Goal: Use online tool/utility: Utilize a website feature to perform a specific function

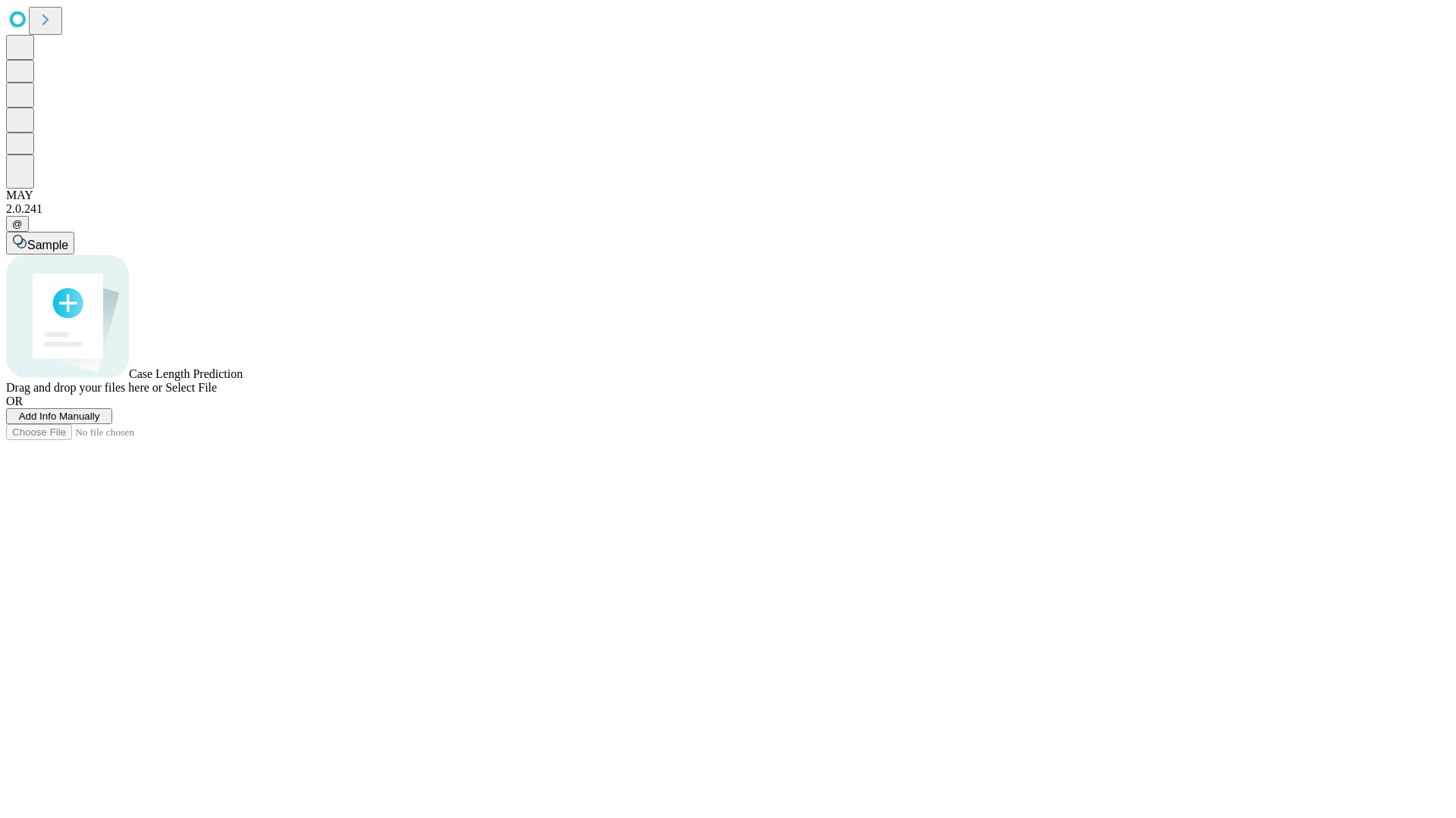
click at [100, 422] on span "Add Info Manually" at bounding box center [59, 416] width 81 height 12
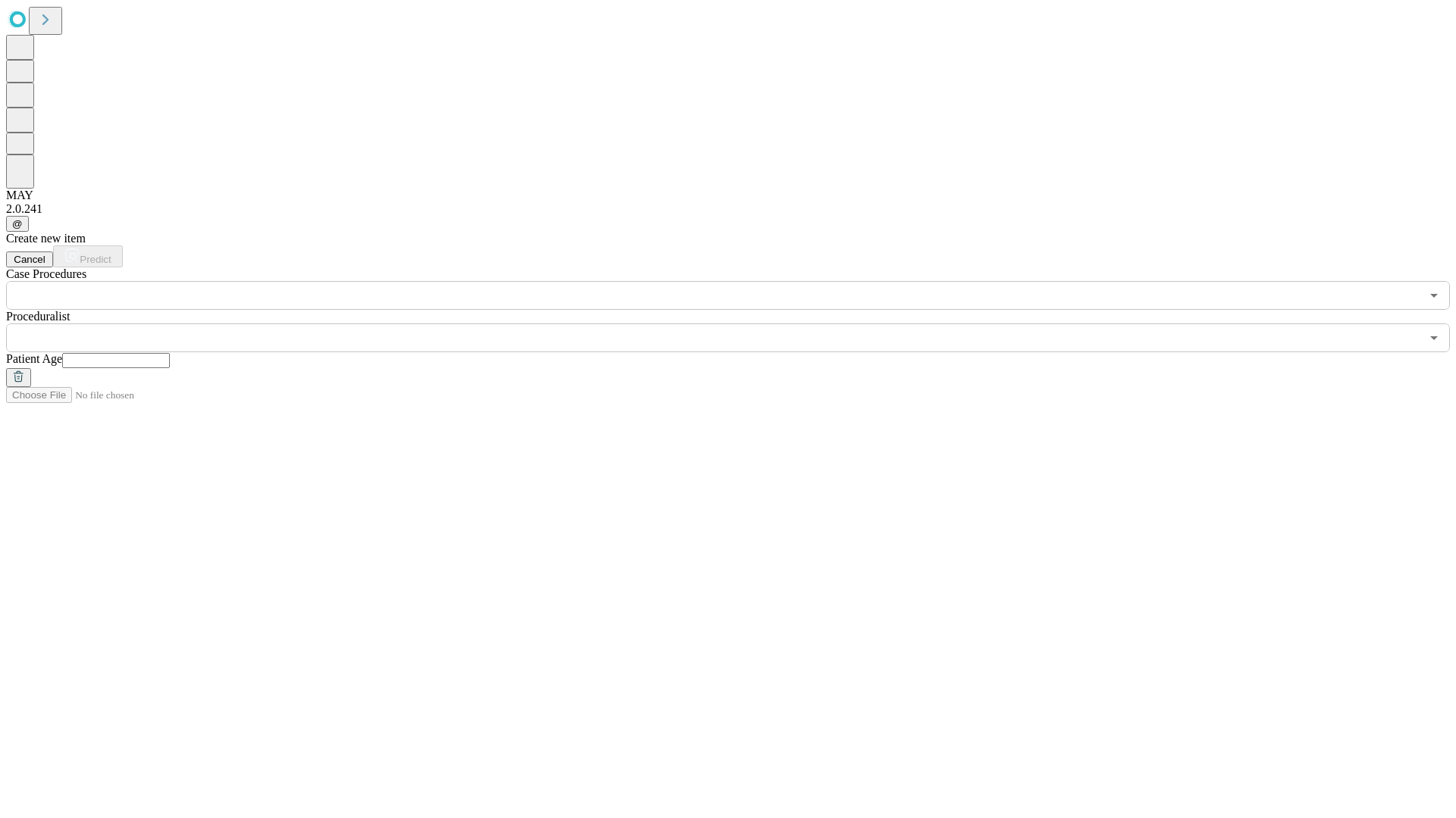
click at [170, 353] on input "text" at bounding box center [115, 360] width 107 height 15
type input "**"
click at [738, 324] on input "text" at bounding box center [713, 338] width 1414 height 29
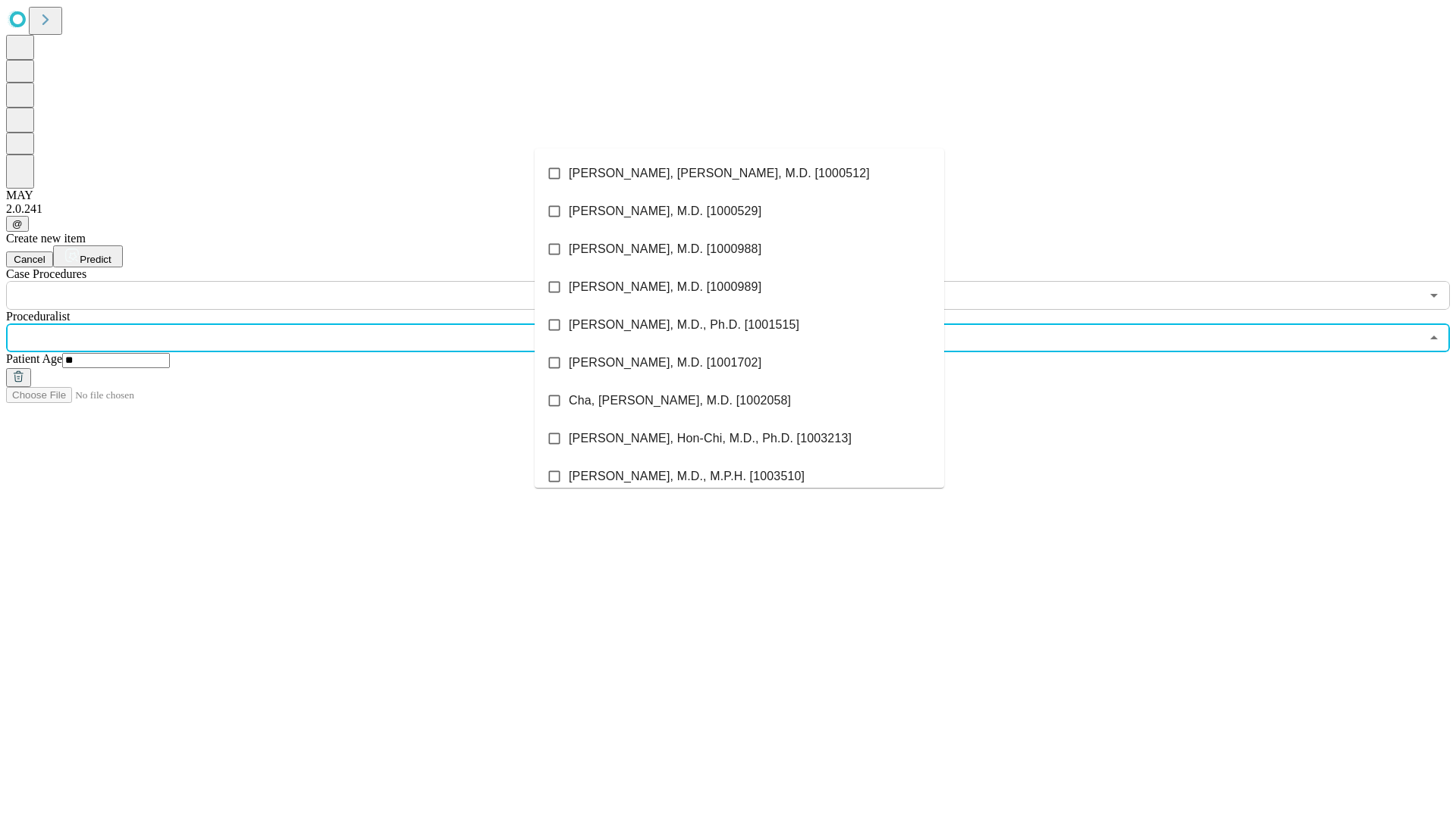
click at [739, 174] on li "[PERSON_NAME], [PERSON_NAME], M.D. [1000512]" at bounding box center [739, 174] width 409 height 38
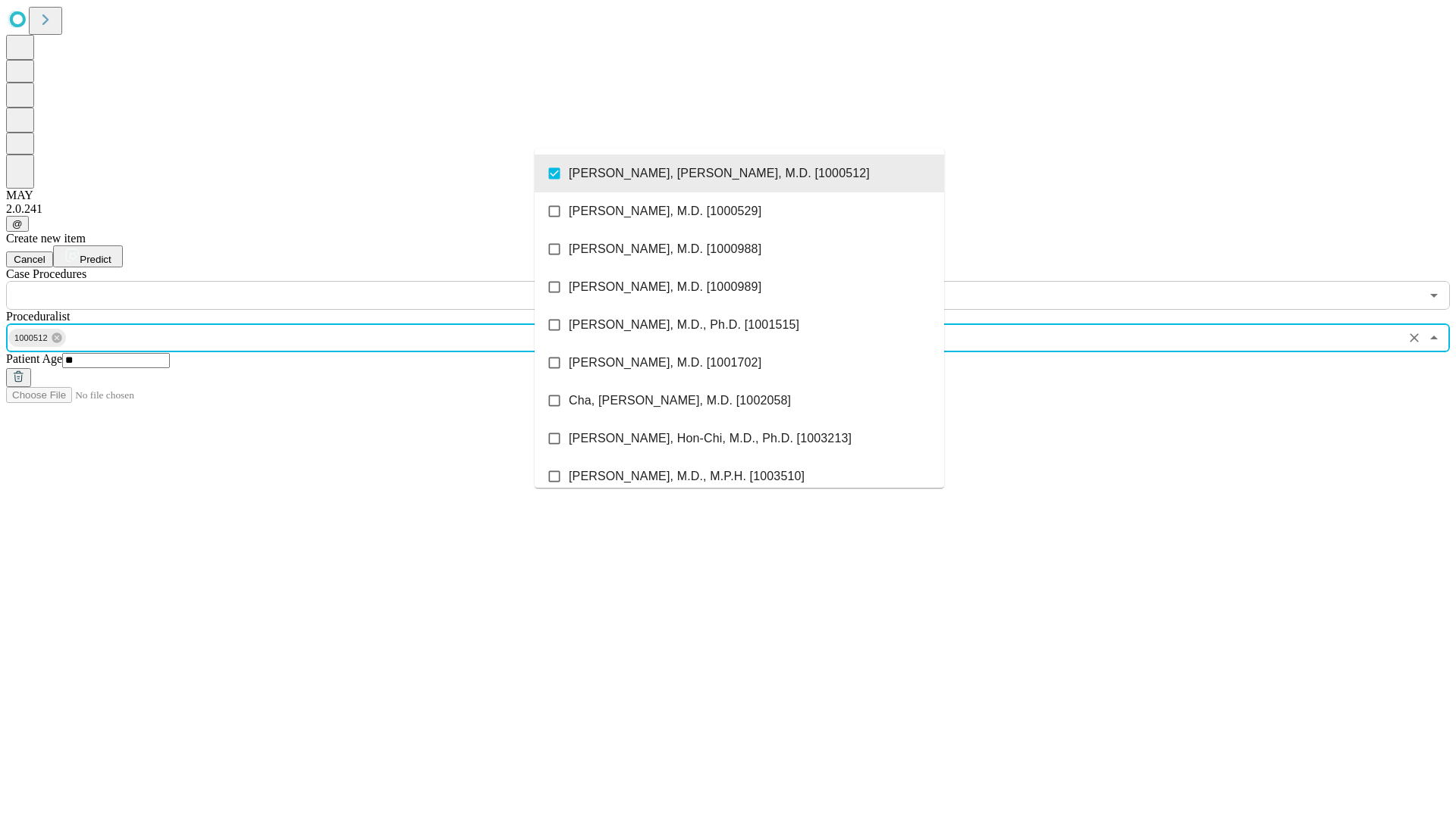
click at [318, 281] on input "text" at bounding box center [713, 295] width 1414 height 29
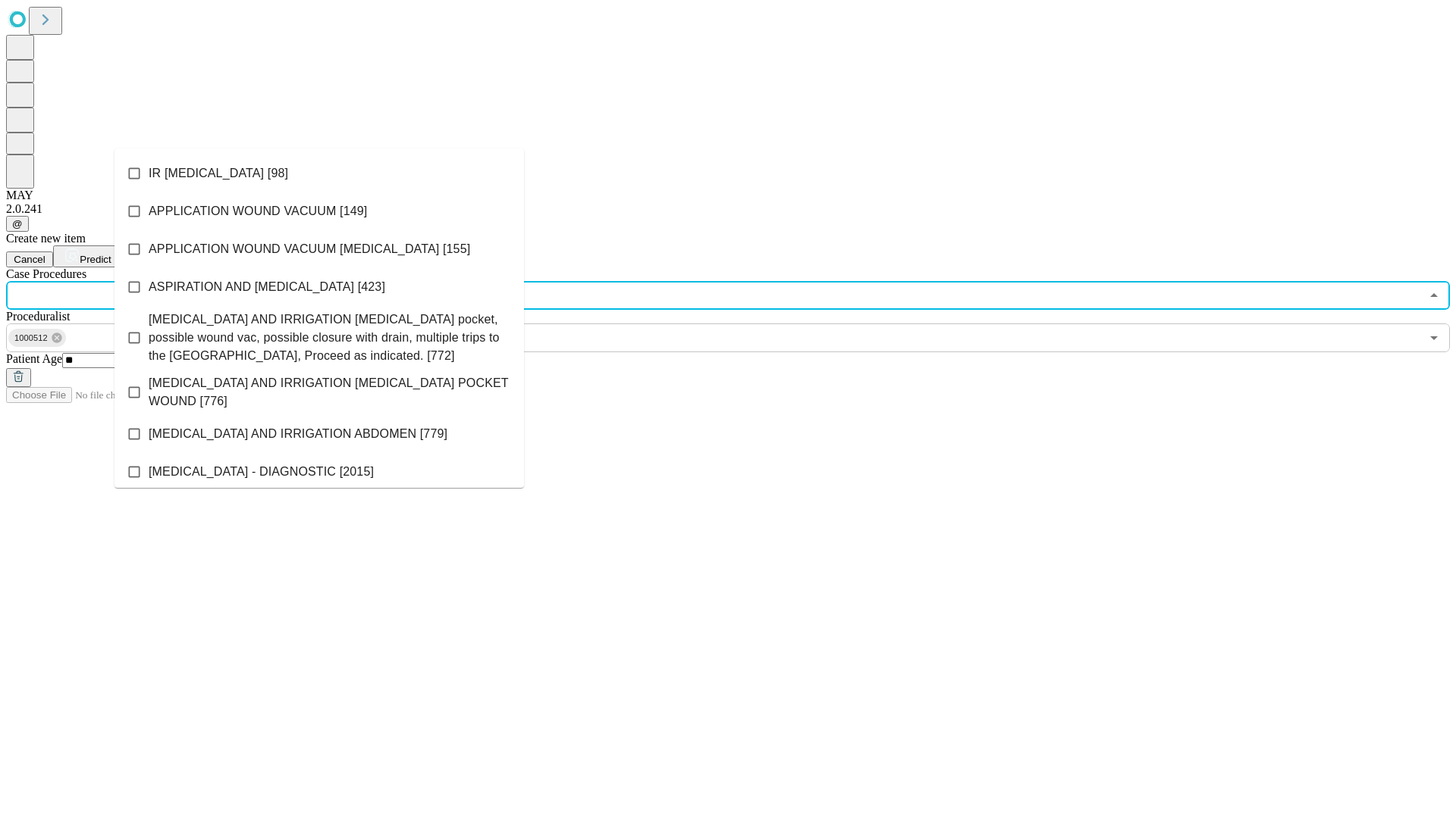
click at [319, 174] on li "IR [MEDICAL_DATA] [98]" at bounding box center [319, 174] width 409 height 38
click at [111, 254] on span "Predict" at bounding box center [95, 259] width 31 height 12
